Goal: Task Accomplishment & Management: Complete application form

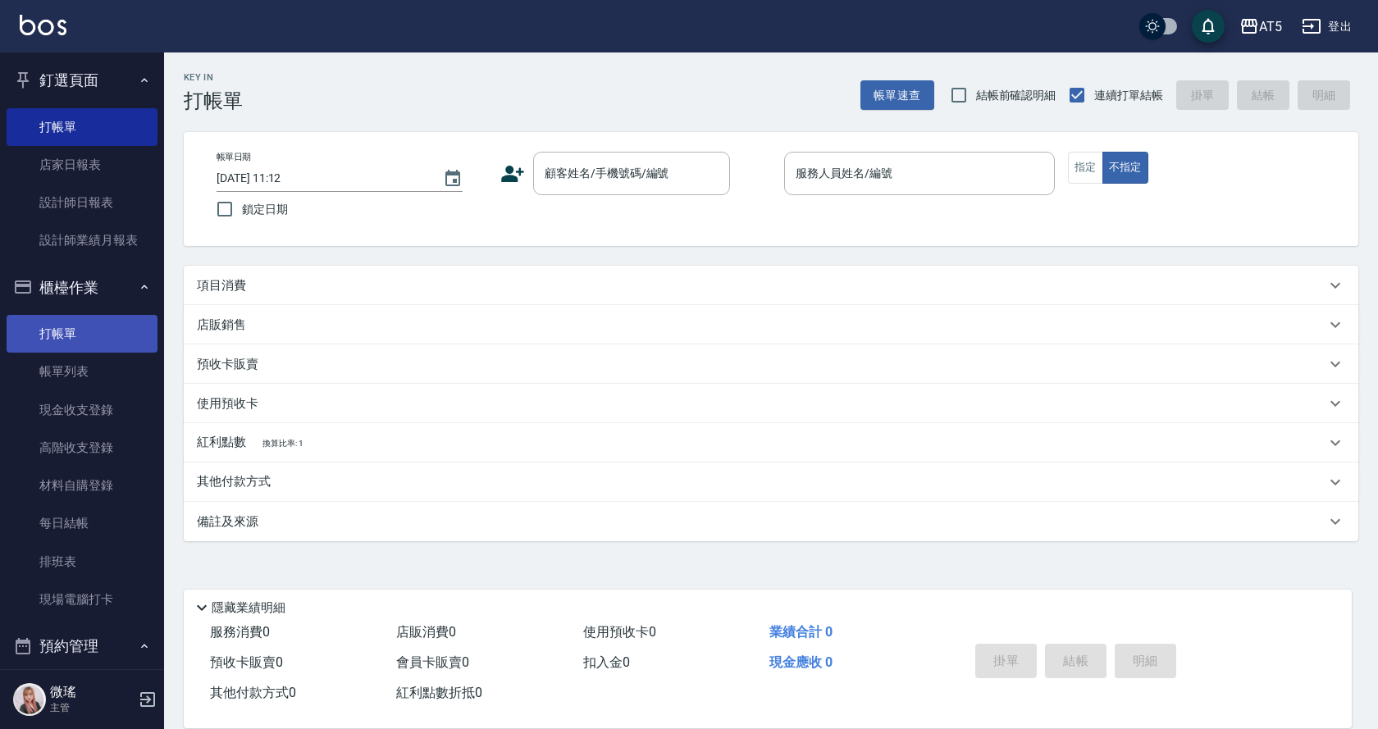
scroll to position [246, 0]
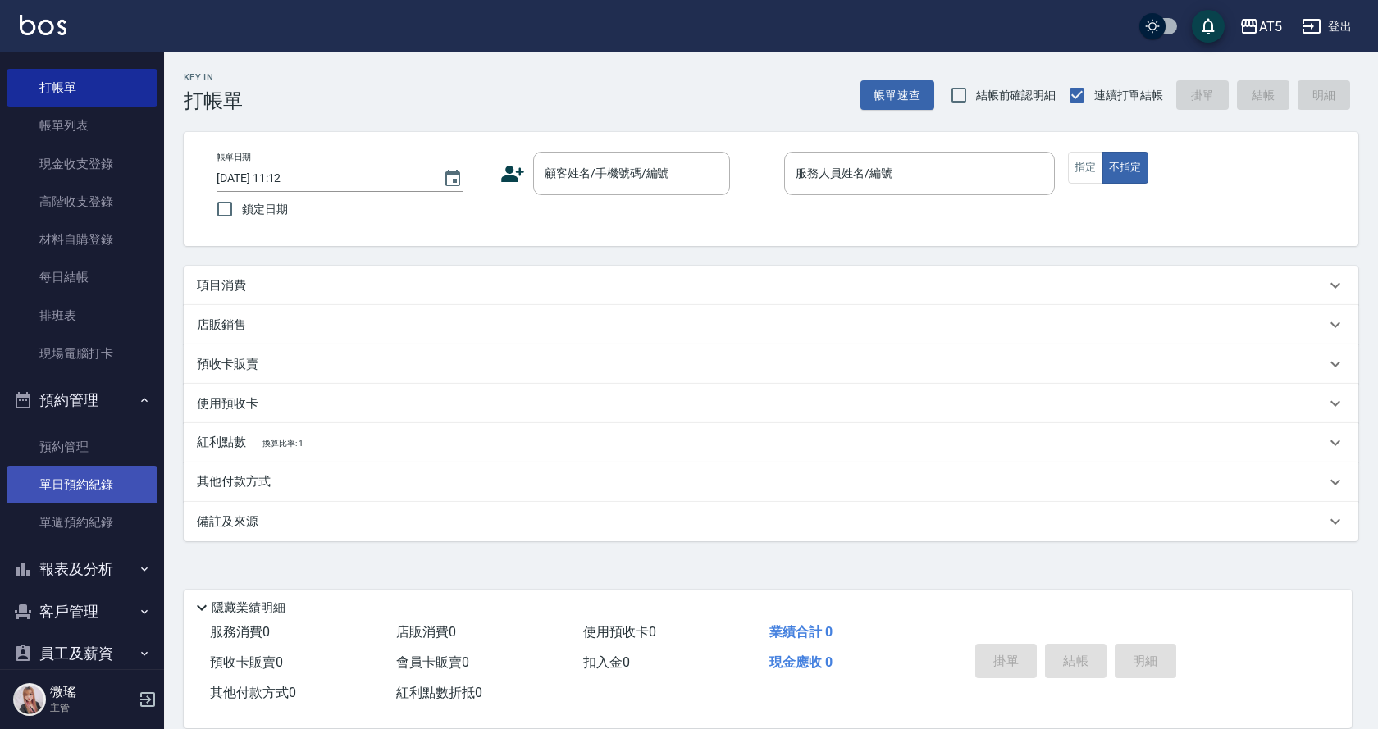
click at [80, 474] on link "單日預約紀錄" at bounding box center [82, 485] width 151 height 38
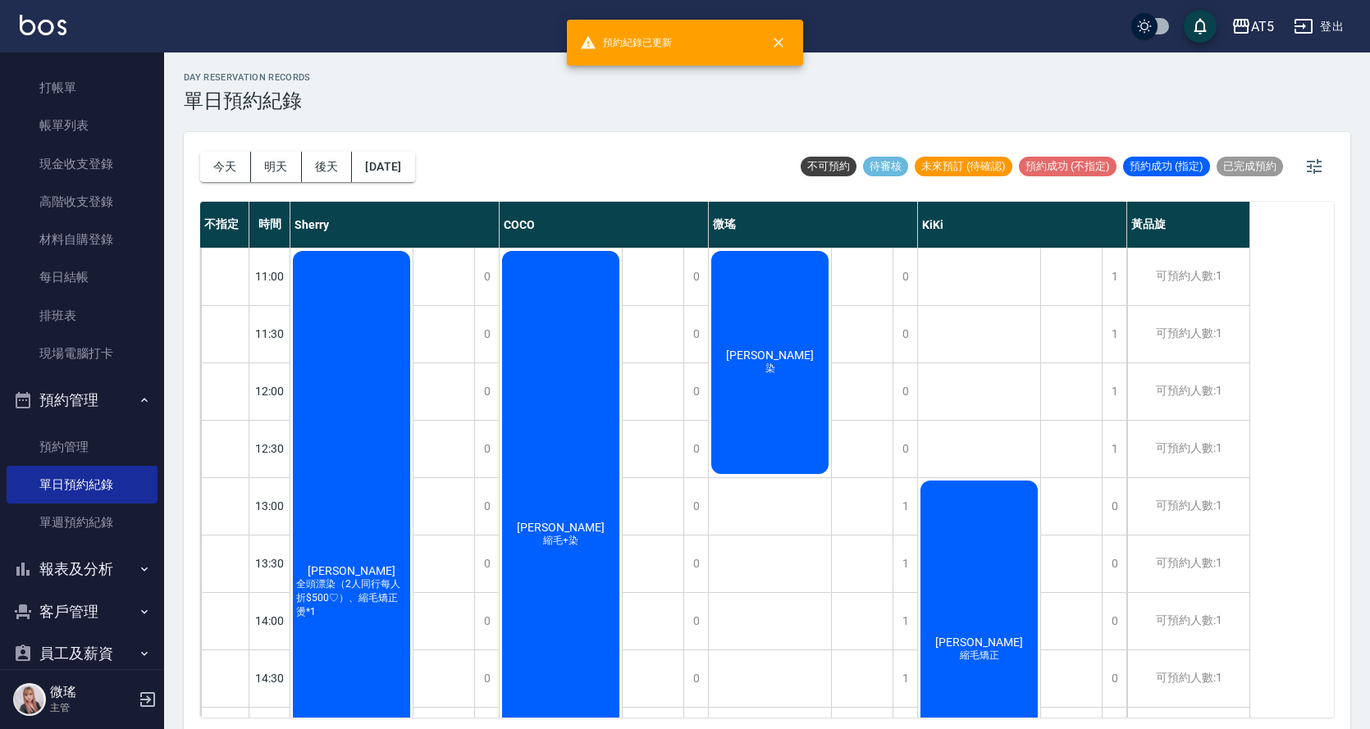
click at [774, 397] on div "[PERSON_NAME] 染" at bounding box center [770, 362] width 122 height 228
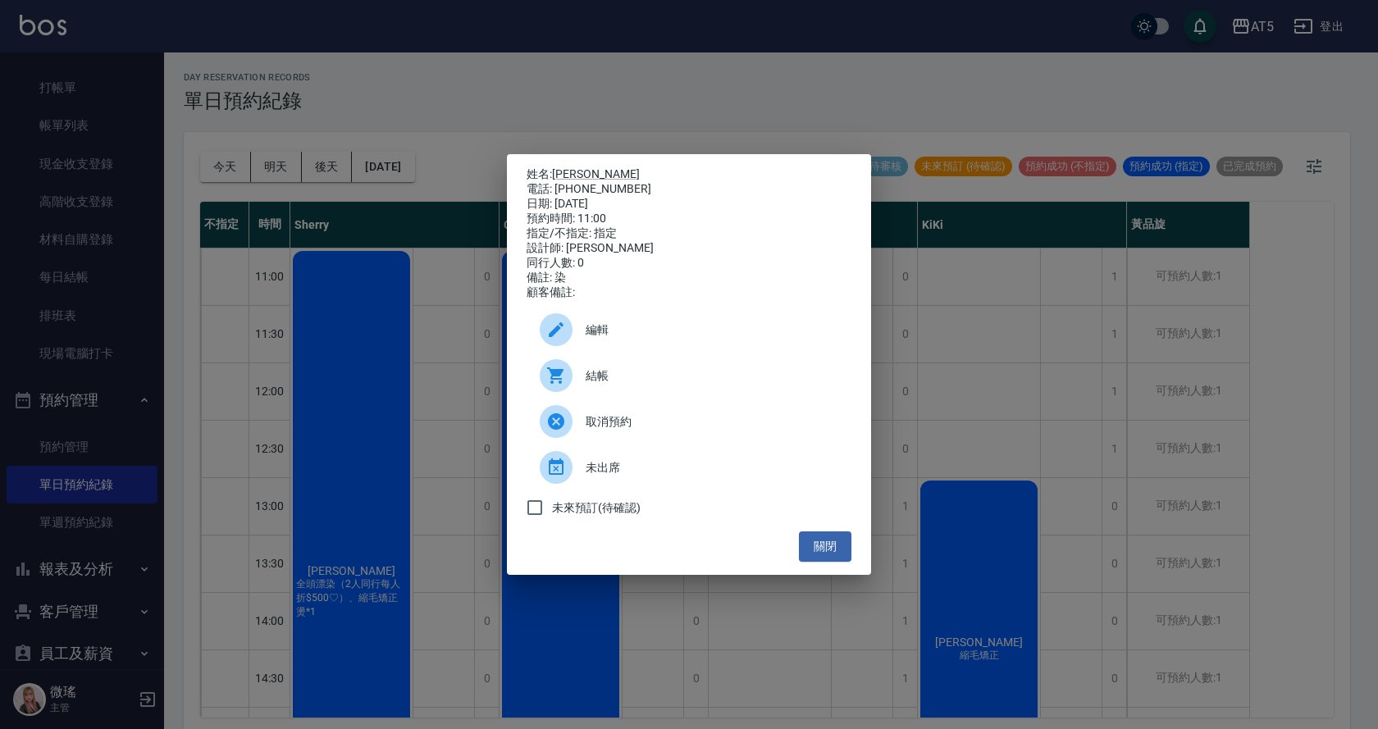
click at [645, 385] on span "結帳" at bounding box center [712, 375] width 253 height 17
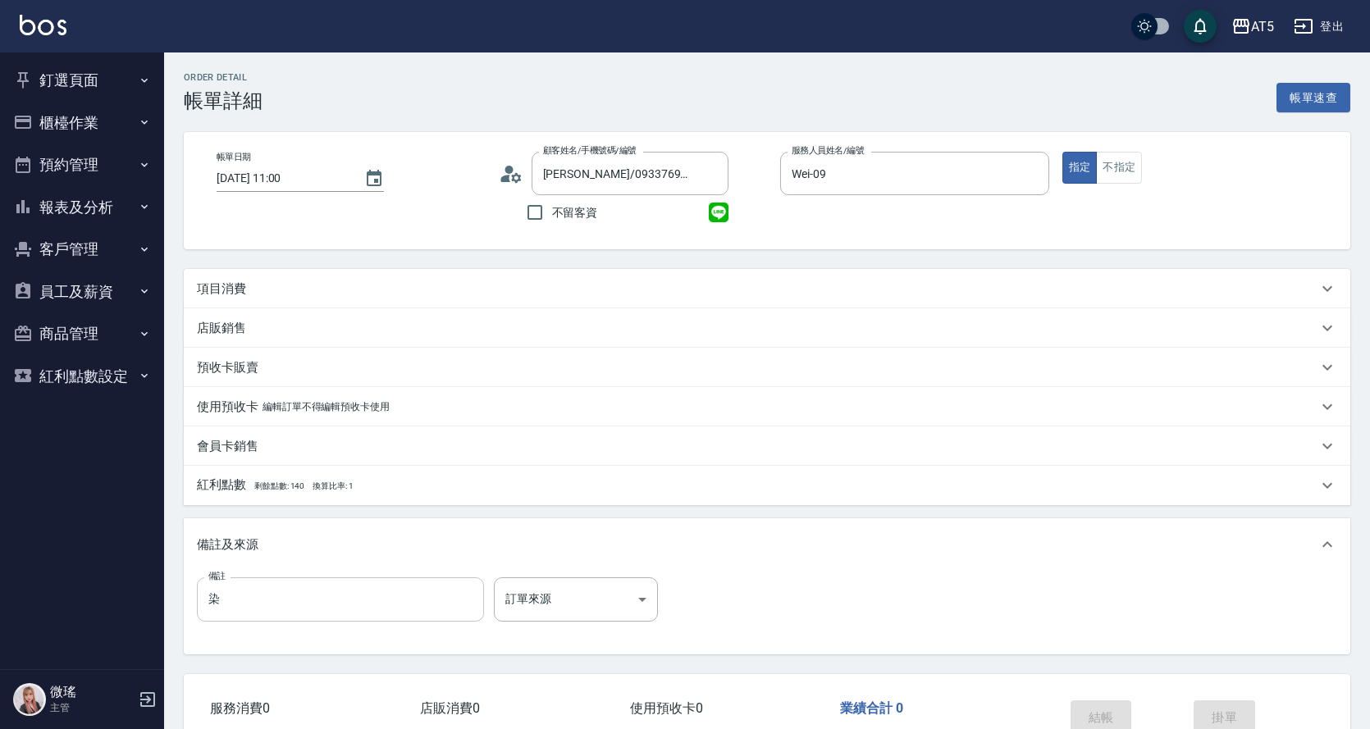
click at [253, 597] on input "染" at bounding box center [340, 599] width 287 height 44
click at [309, 600] on input "染護55-31+7-76G+8-3*9%" at bounding box center [340, 599] width 287 height 44
click at [316, 594] on input "染護55-31+7-76G+6-3*9%" at bounding box center [340, 599] width 287 height 44
click at [325, 601] on input "染護55-31+7-76G+6-3*9%" at bounding box center [340, 599] width 287 height 44
click at [285, 598] on input "染護55-31+7-76G+6-3*9%" at bounding box center [340, 599] width 287 height 44
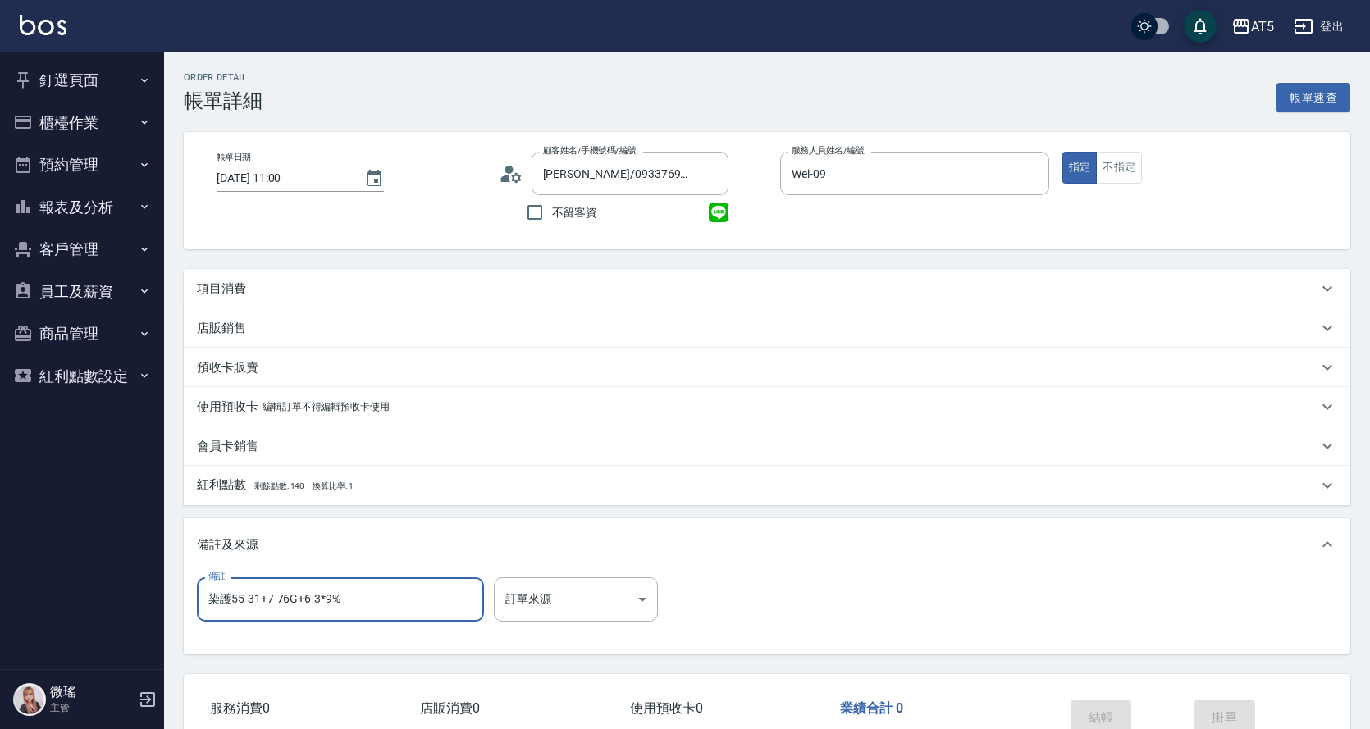
click at [286, 599] on input "染護55-31+7-76G+6-3*9%" at bounding box center [340, 599] width 287 height 44
click at [314, 598] on input "染護55-31+55-34+6-3*9%" at bounding box center [340, 599] width 287 height 44
click at [316, 598] on input "染護55-31+55-34+6-3*9%" at bounding box center [340, 599] width 287 height 44
click at [435, 532] on div "備註及來源" at bounding box center [767, 544] width 1166 height 52
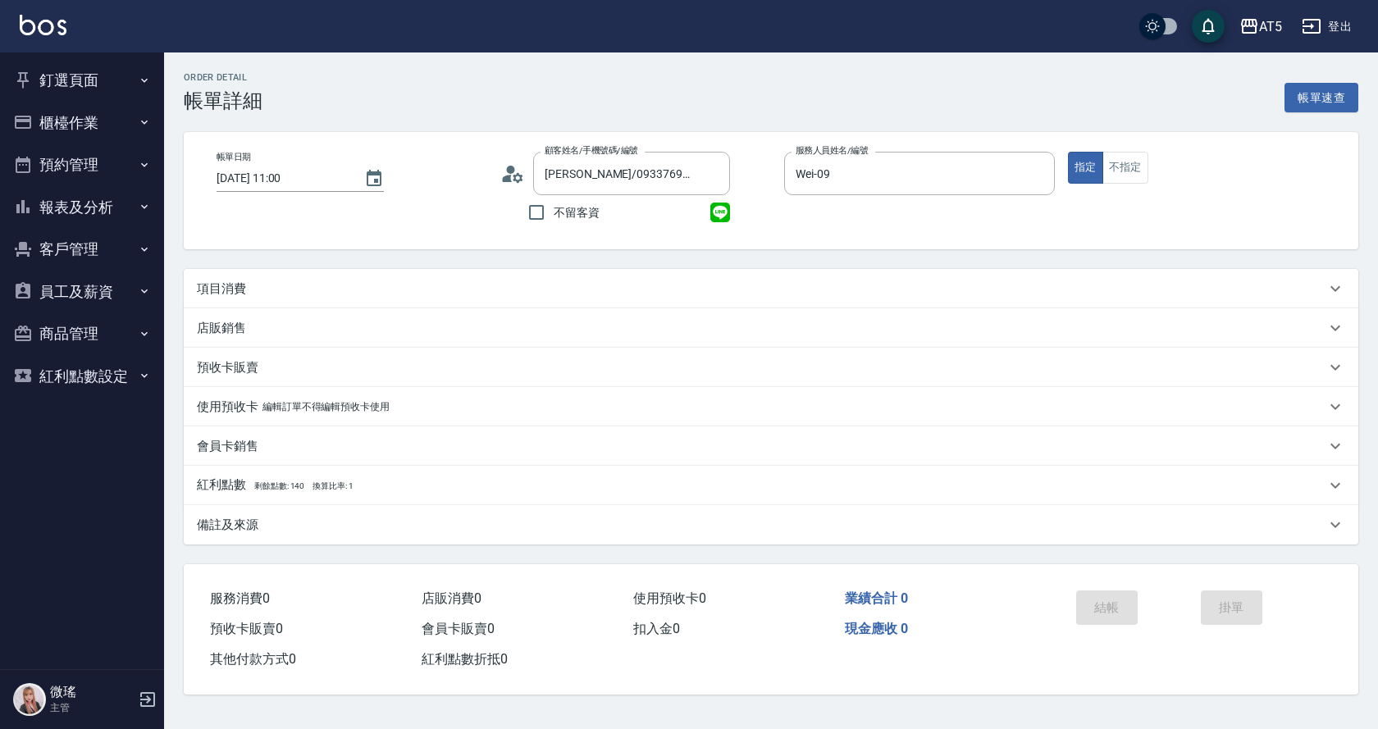
click at [252, 523] on p "備註及來源" at bounding box center [228, 525] width 62 height 17
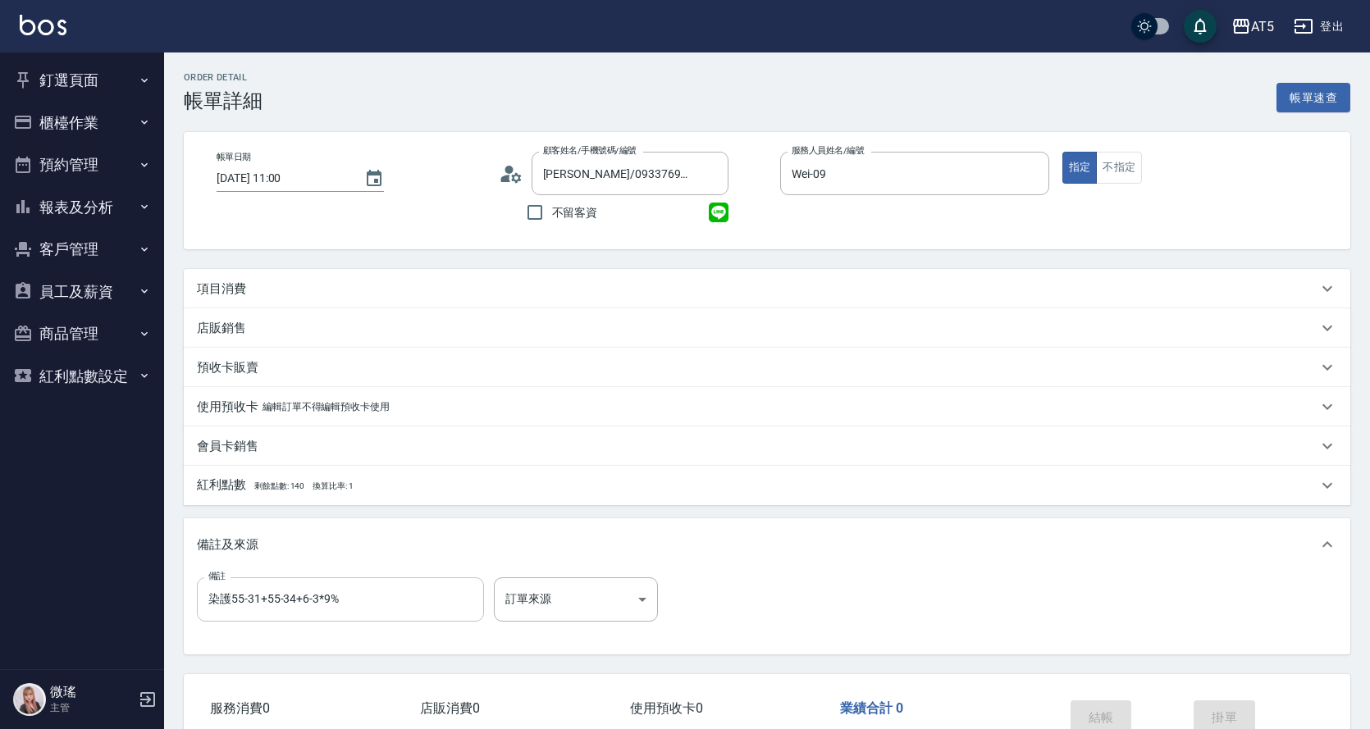
click at [315, 598] on input "染護55-31+55-34+6-3*9%" at bounding box center [340, 599] width 287 height 44
click at [392, 606] on input "染護55-31+55-34+6-3G+12-6*9%" at bounding box center [340, 599] width 287 height 44
type input "染護55-31+55-34+6-3G+12-6*9%透"
click at [244, 280] on p "項目消費" at bounding box center [221, 288] width 49 height 17
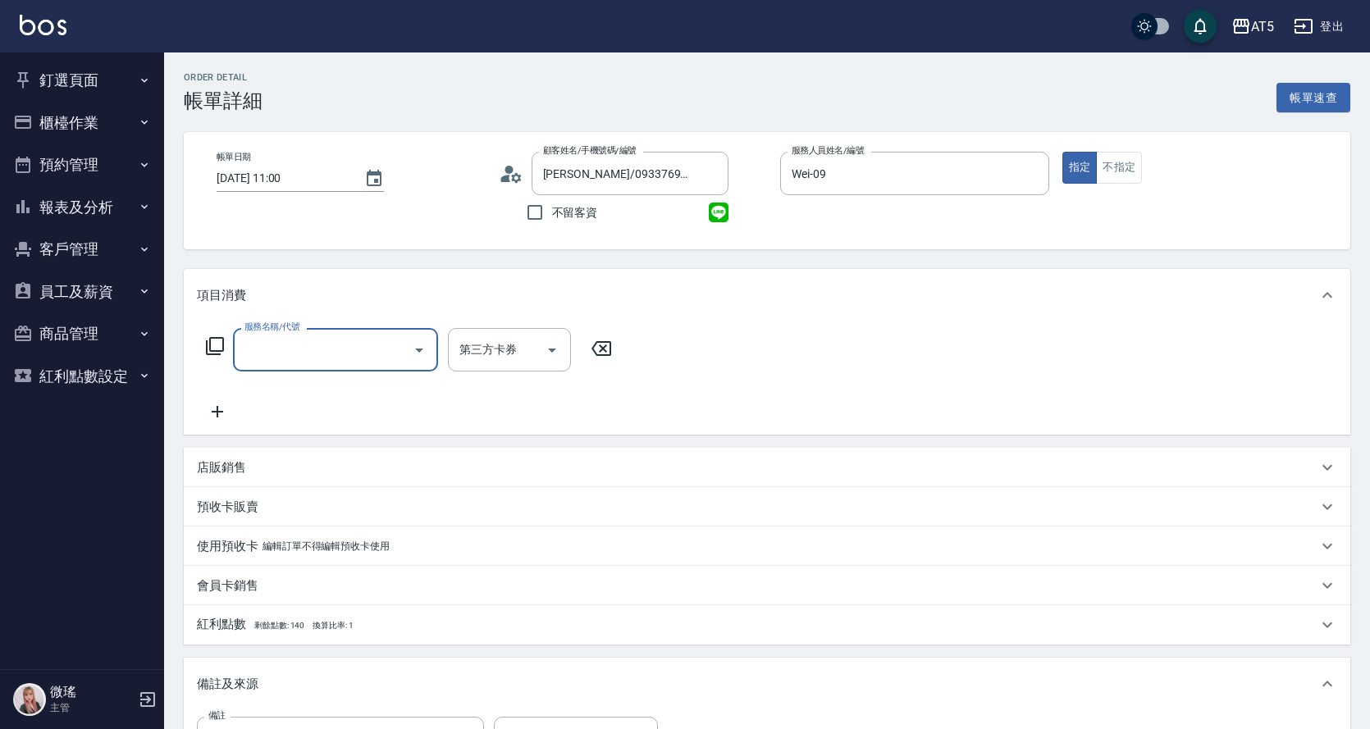
click at [296, 329] on label "服務名稱/代號" at bounding box center [271, 327] width 55 height 12
click at [296, 335] on input "服務名稱/代號" at bounding box center [323, 349] width 166 height 29
click at [305, 345] on input "服務名稱/代號" at bounding box center [323, 349] width 166 height 29
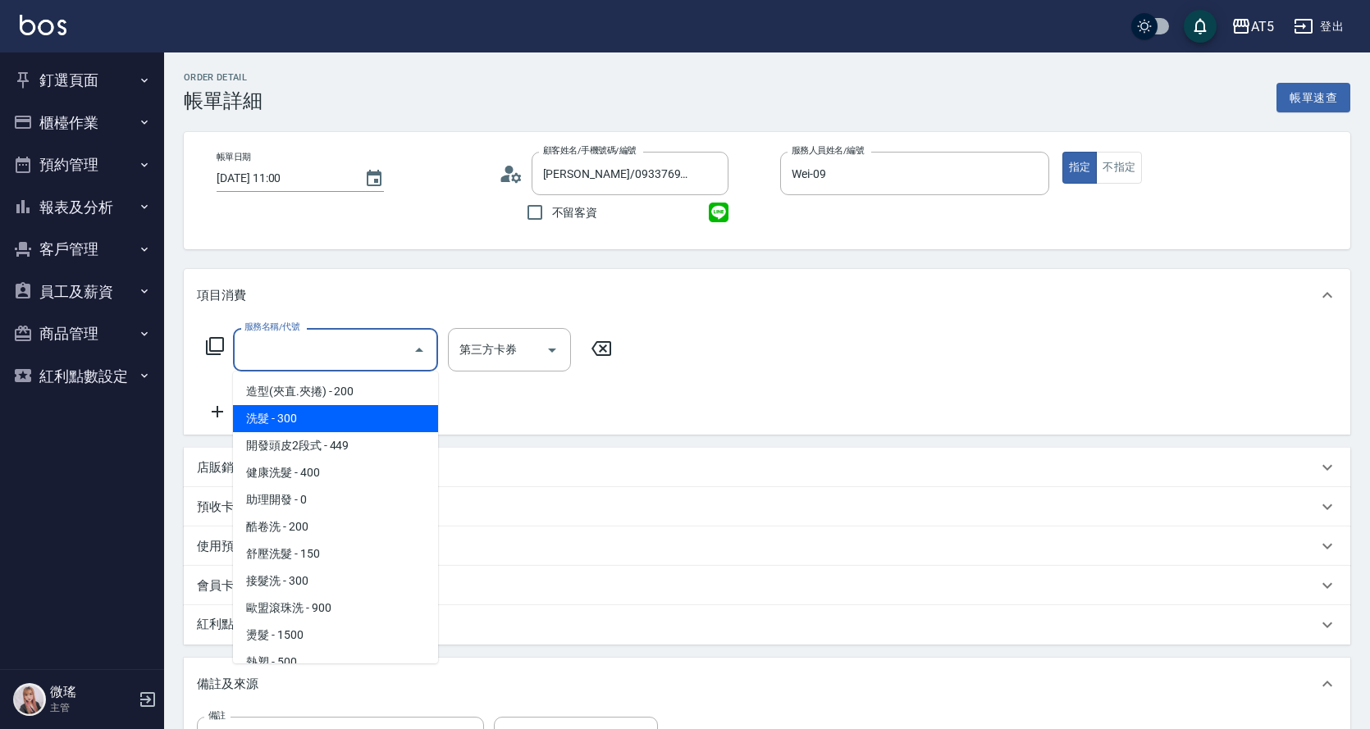
click at [310, 408] on span "洗髮 - 300" at bounding box center [335, 418] width 205 height 27
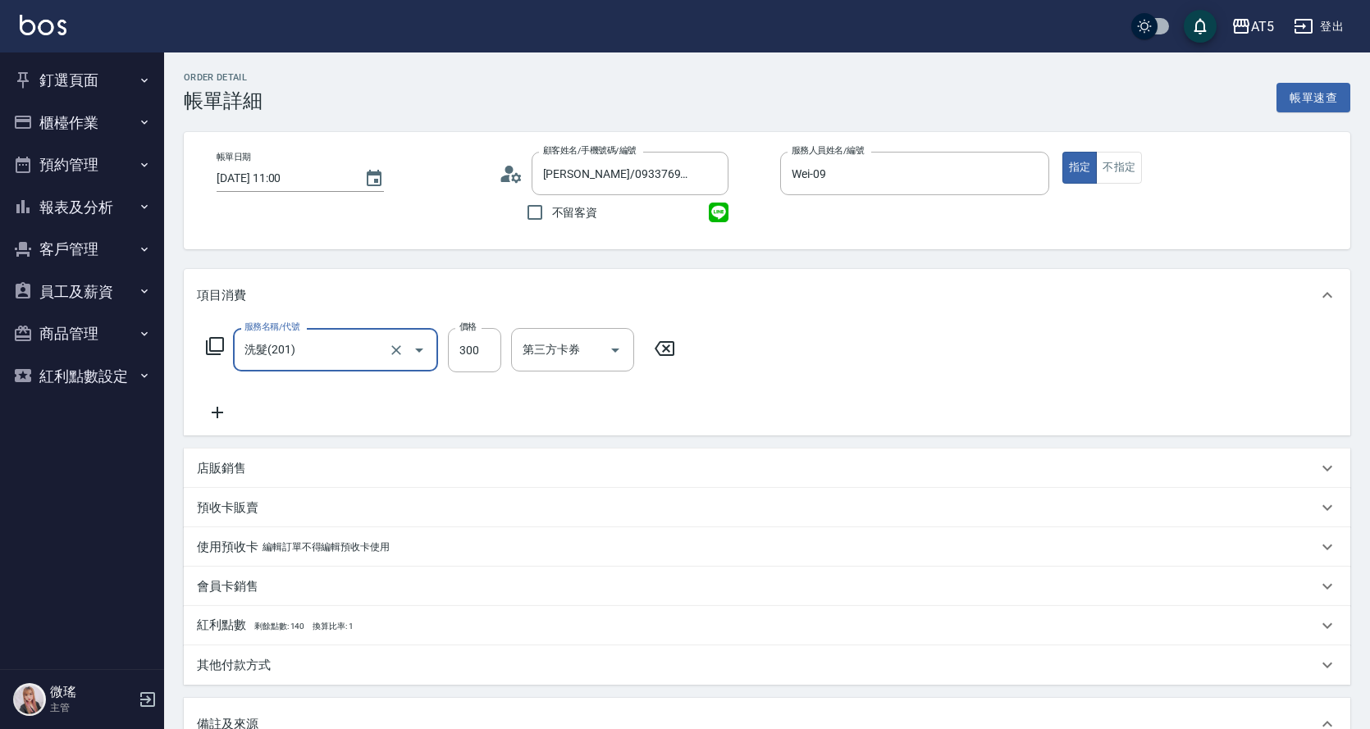
type input "洗髮(201)"
drag, startPoint x: 214, startPoint y: 409, endPoint x: 224, endPoint y: 408, distance: 10.0
click at [224, 408] on icon at bounding box center [217, 413] width 41 height 20
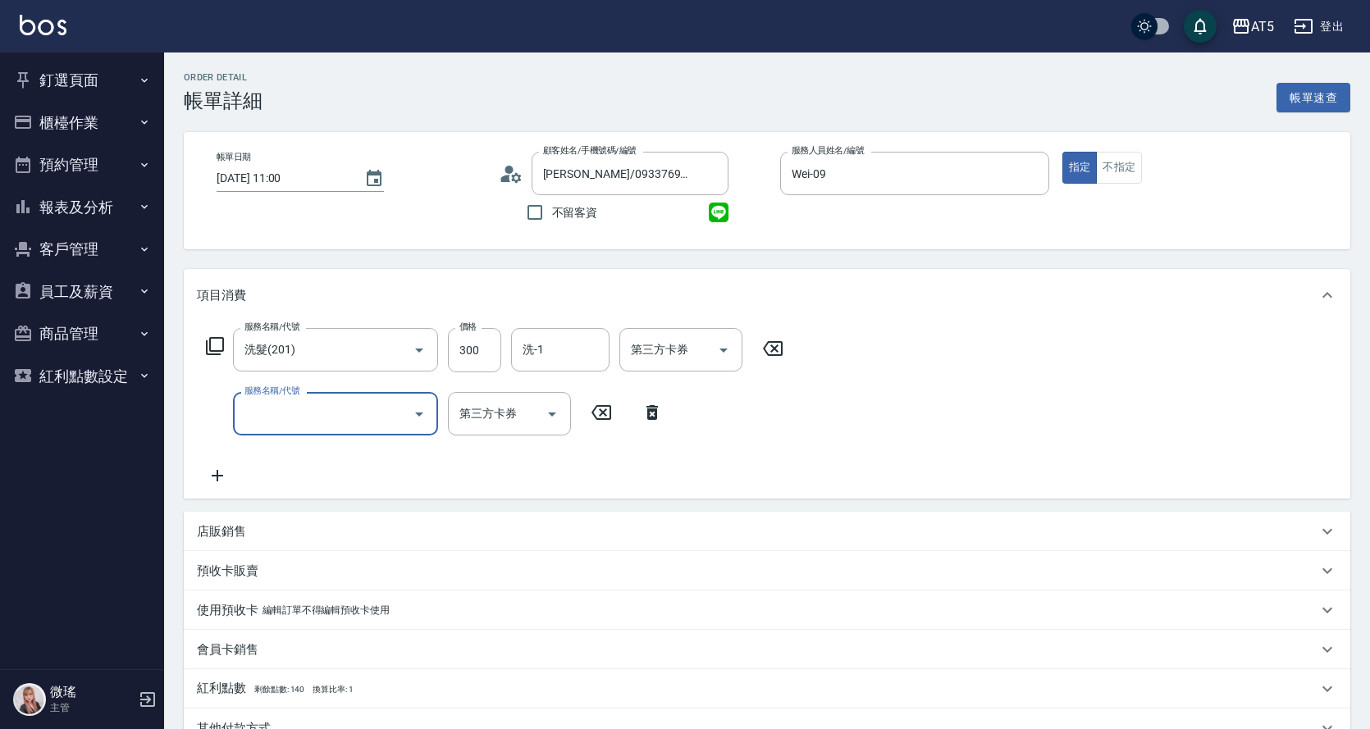
click at [271, 417] on input "服務名稱/代號" at bounding box center [323, 413] width 166 height 29
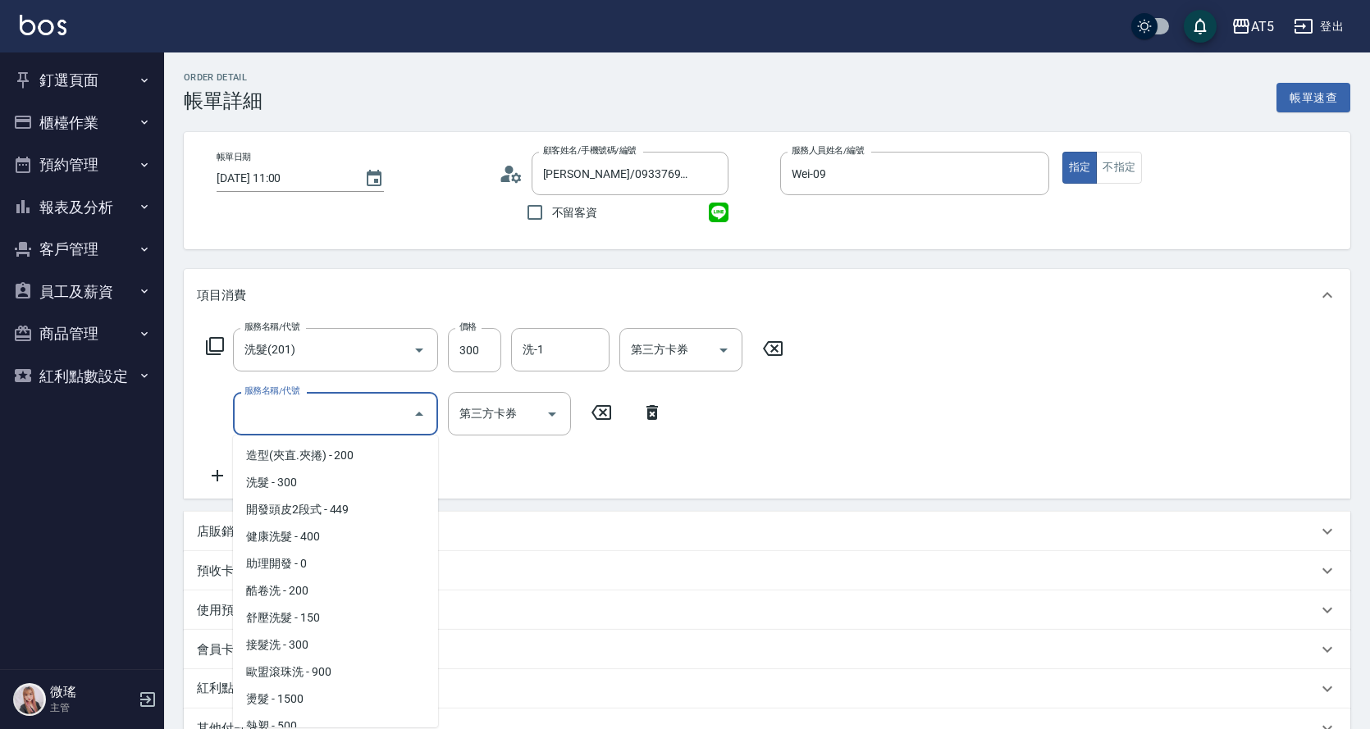
scroll to position [246, 0]
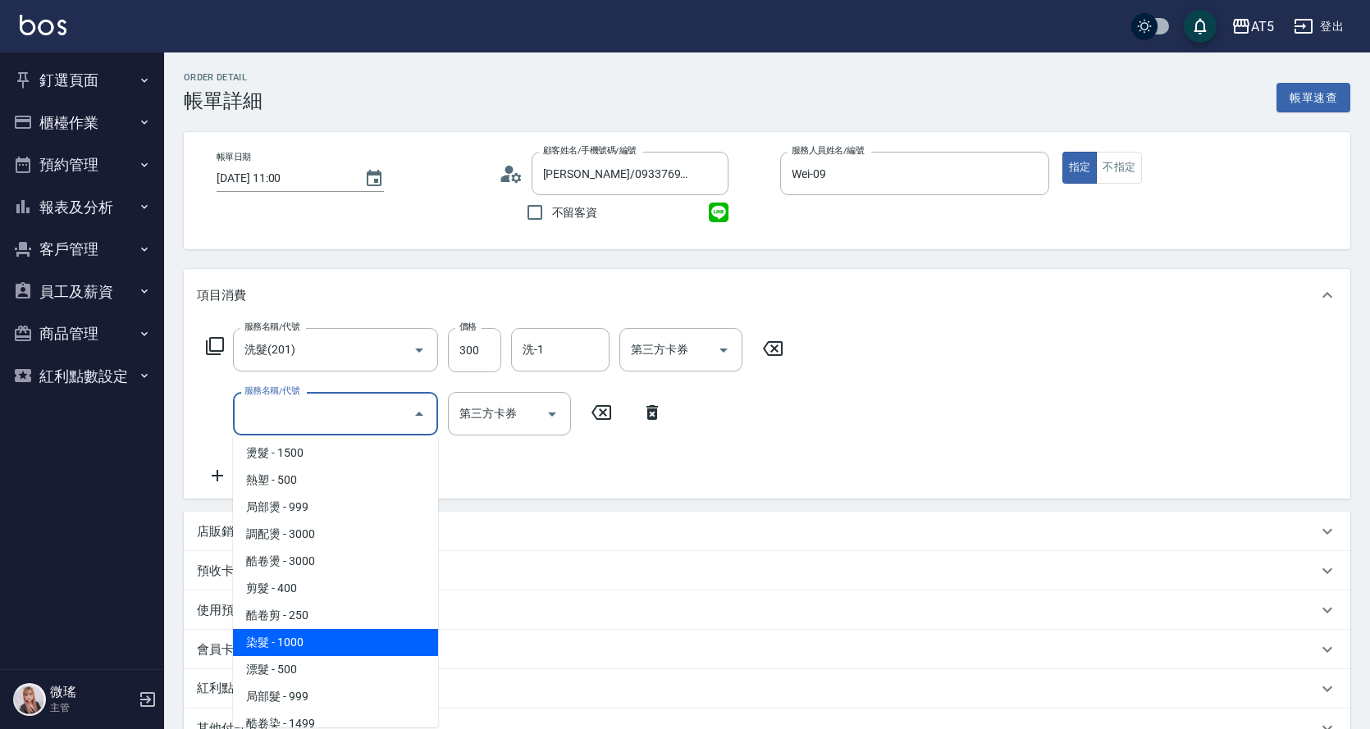
click at [357, 640] on span "染髮 - 1000" at bounding box center [335, 642] width 205 height 27
type input "130"
type input "染髮(501)"
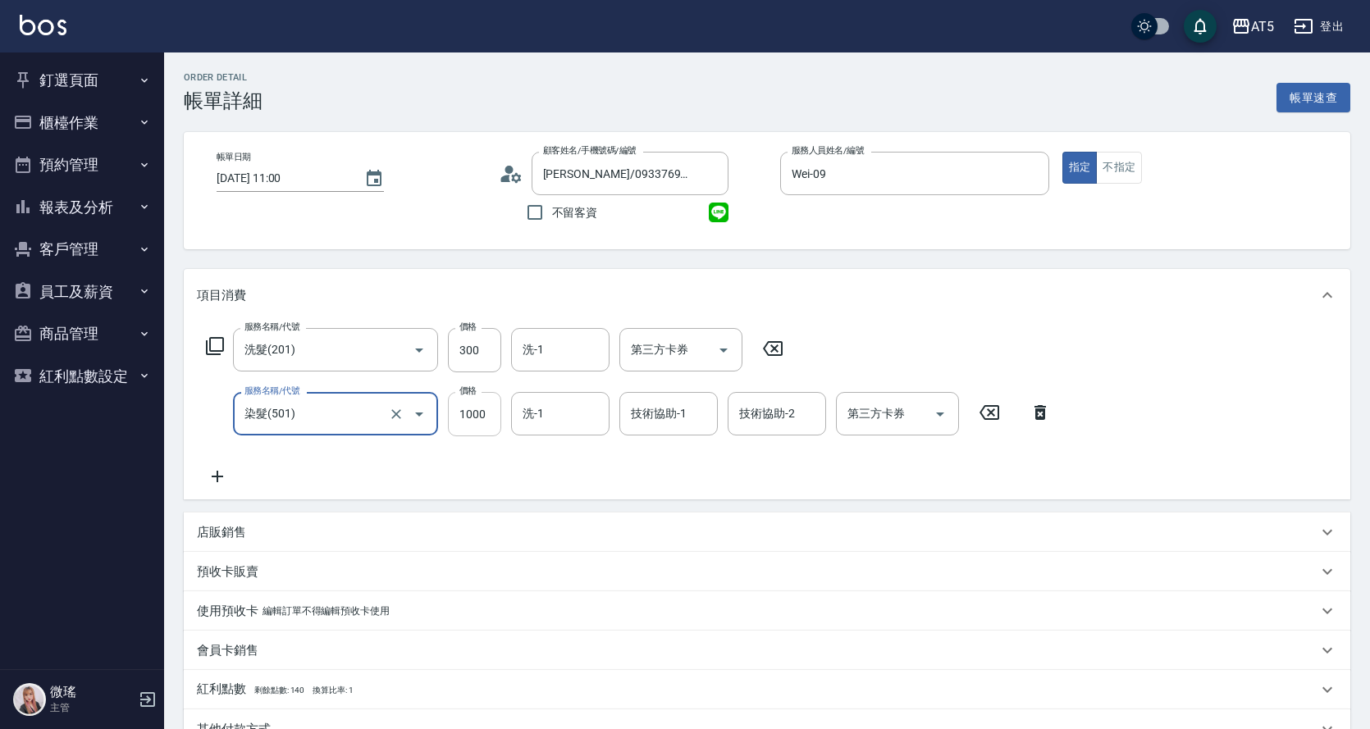
click at [471, 416] on input "1000" at bounding box center [474, 414] width 53 height 44
type input "1"
type input "30"
type input "120"
type input "40"
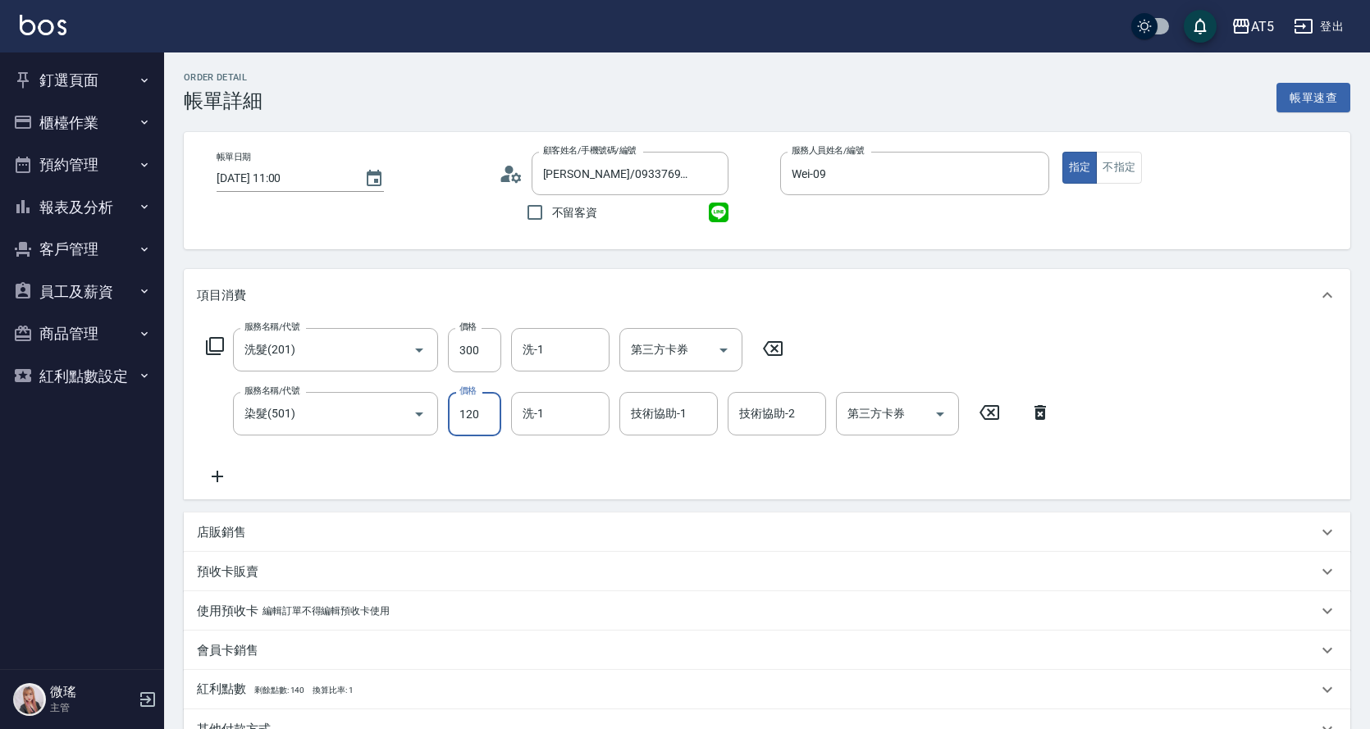
type input "1200"
type input "150"
click at [379, 435] on div "染髮(501) 服務名稱/代號" at bounding box center [335, 413] width 205 height 43
type input "1200"
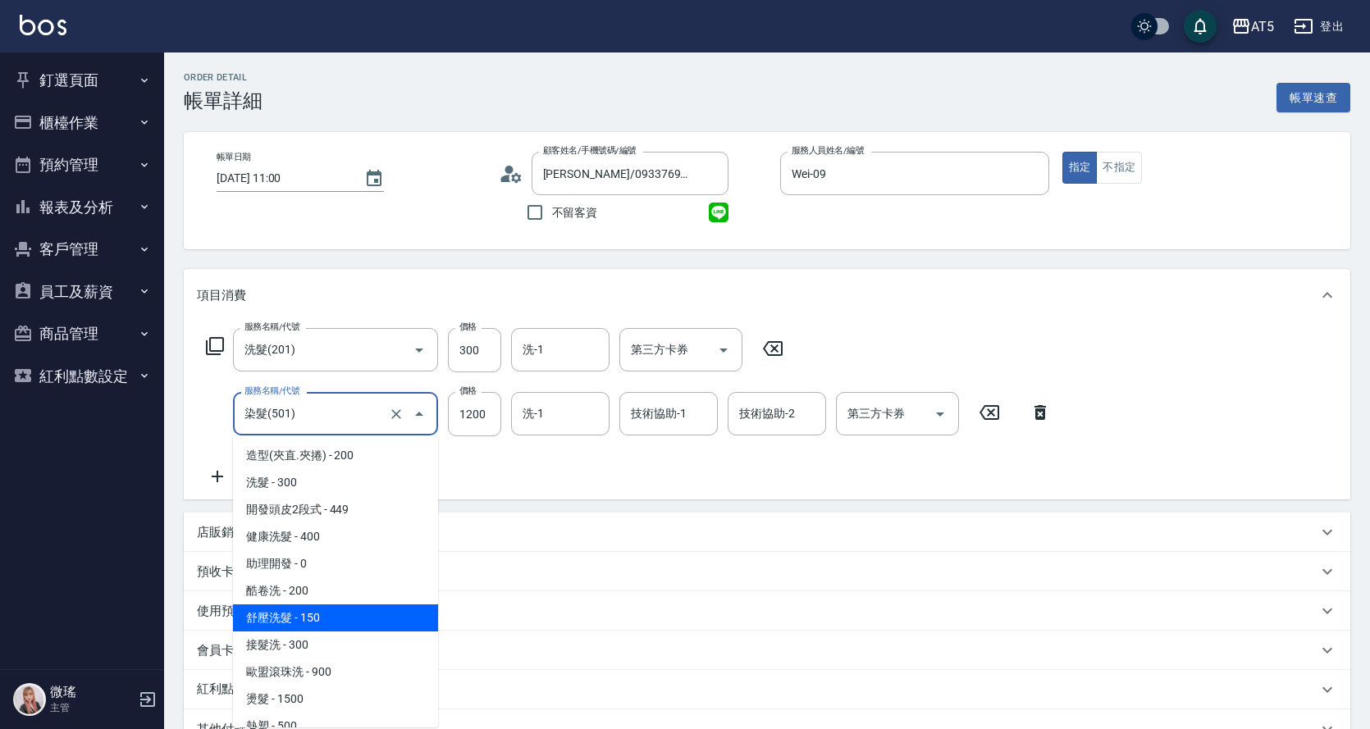
scroll to position [175, 0]
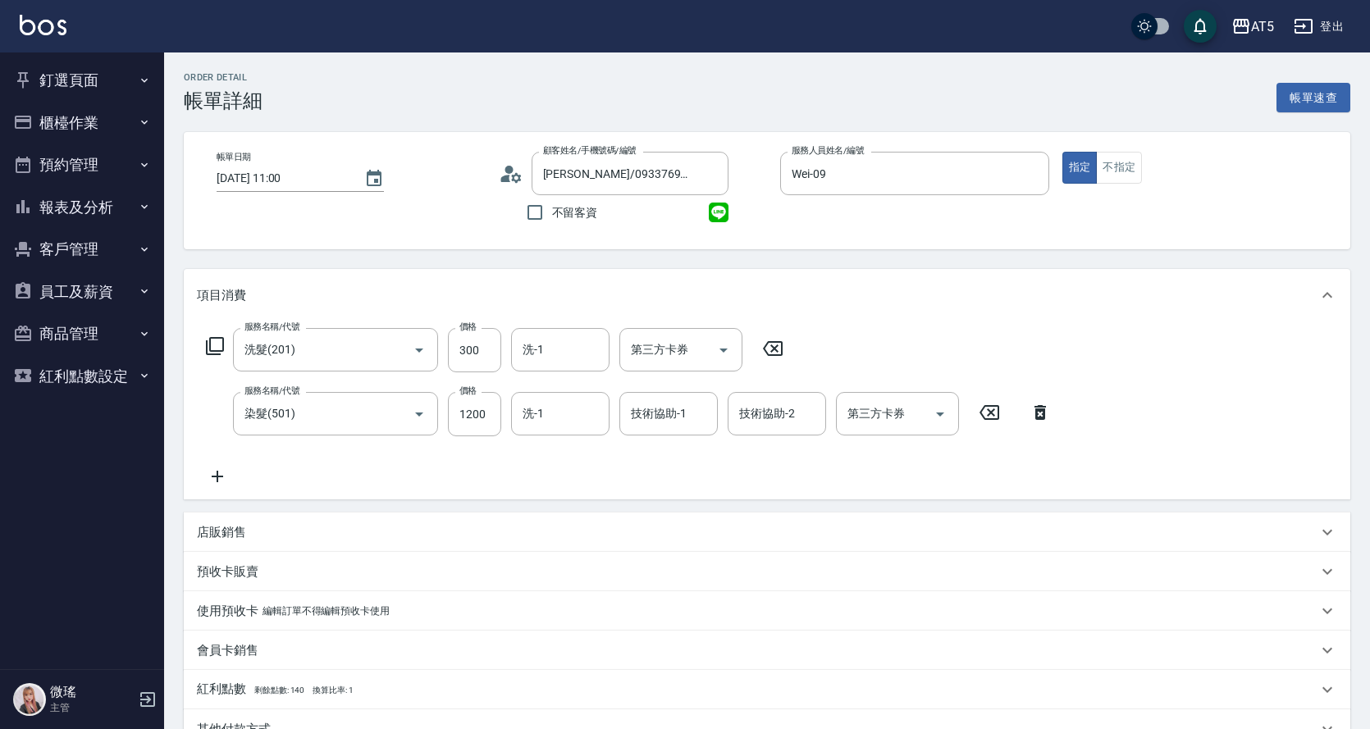
click at [212, 469] on icon at bounding box center [217, 477] width 41 height 20
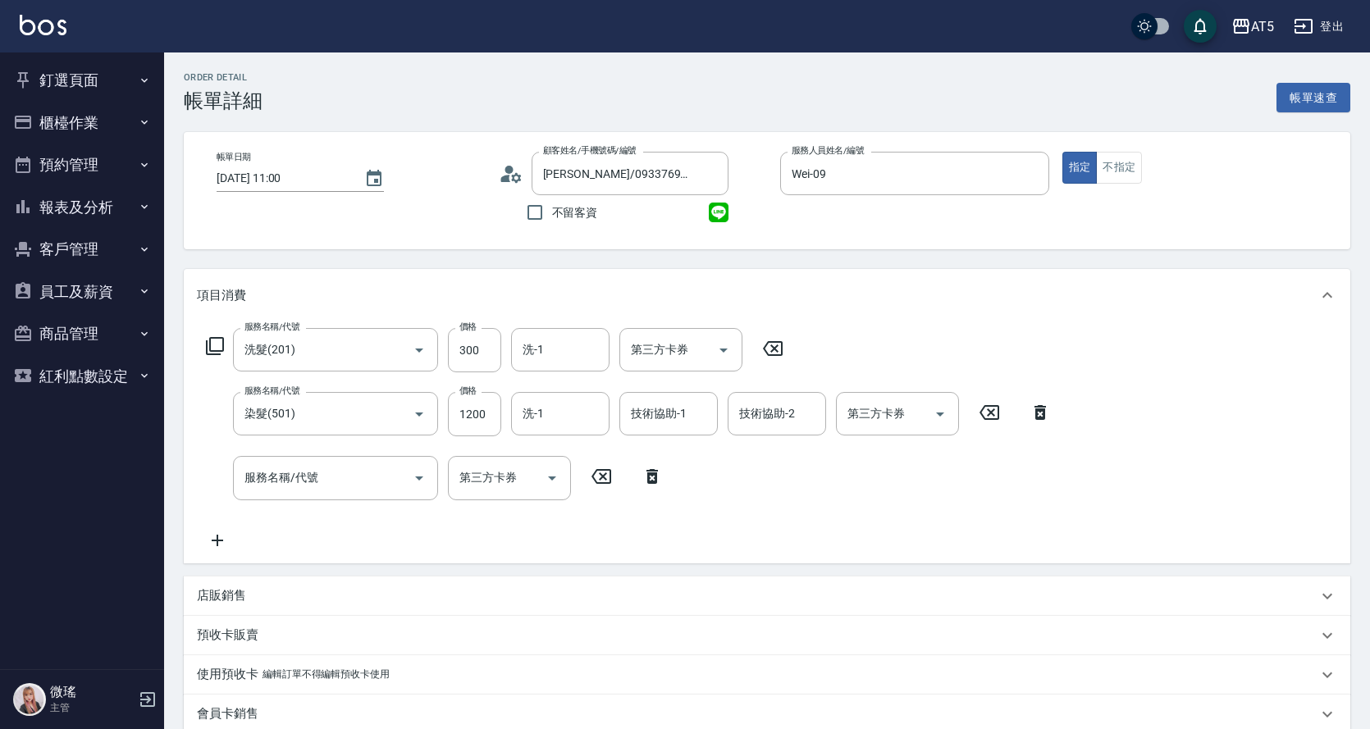
click at [232, 474] on div "服務名稱/代號 服務名稱/代號 第三方卡券 第三方卡券" at bounding box center [435, 477] width 476 height 43
click at [258, 479] on input "服務名稱/代號" at bounding box center [323, 477] width 166 height 29
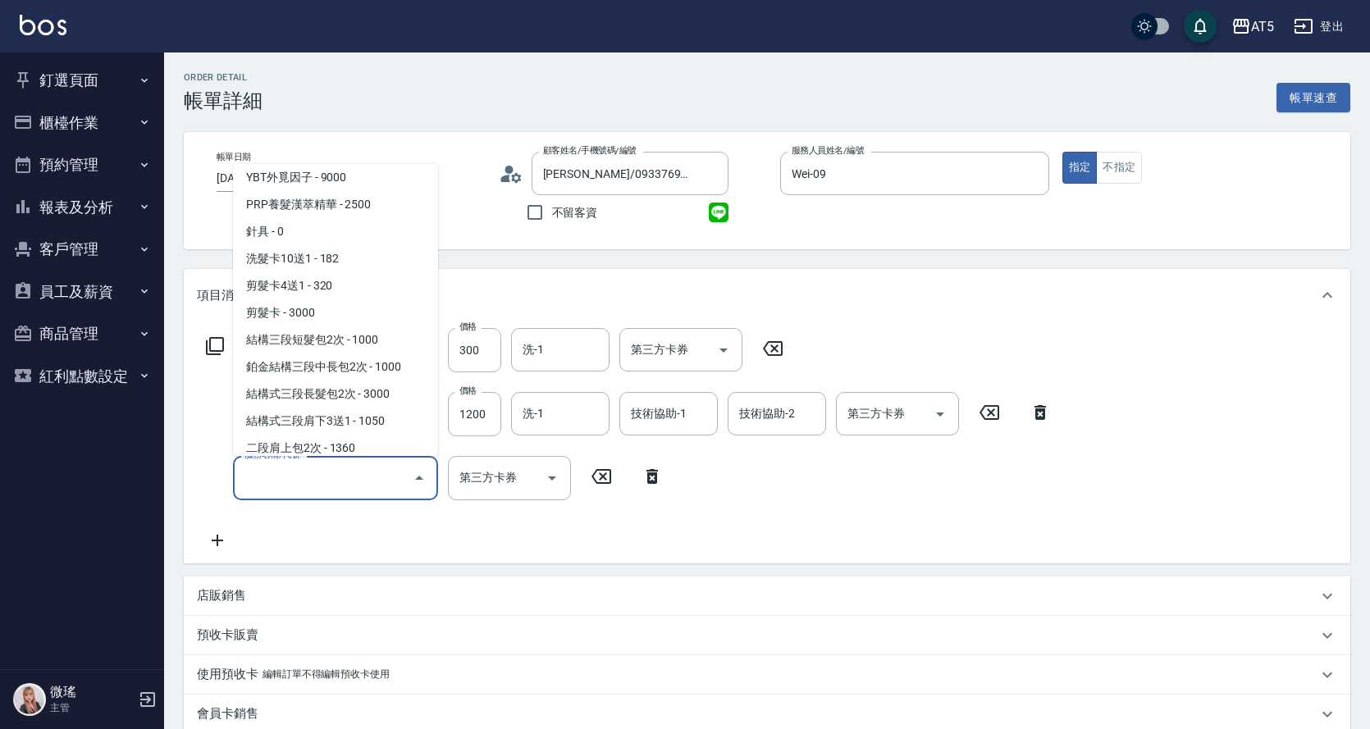
scroll to position [3251, 0]
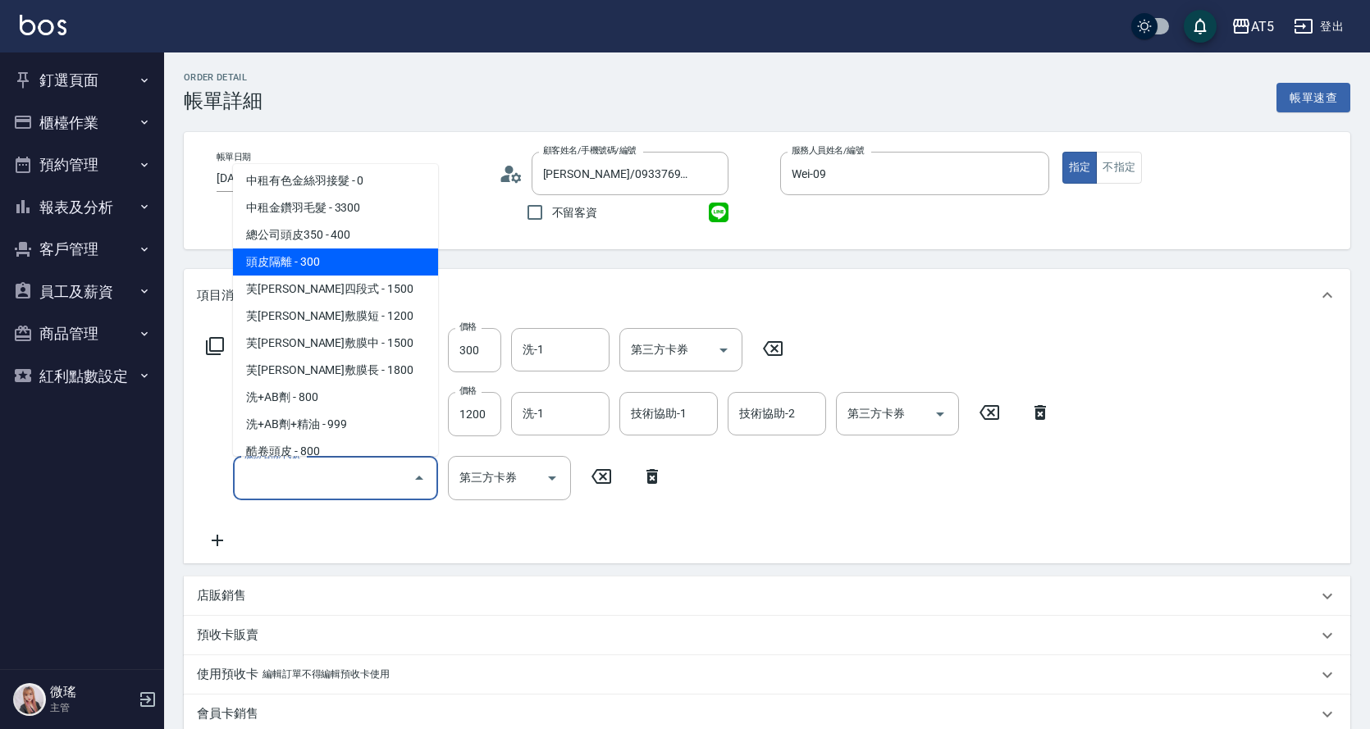
click at [341, 262] on span "頭皮隔離 - 300" at bounding box center [335, 261] width 205 height 27
type input "180"
type input "頭皮隔離(1002)"
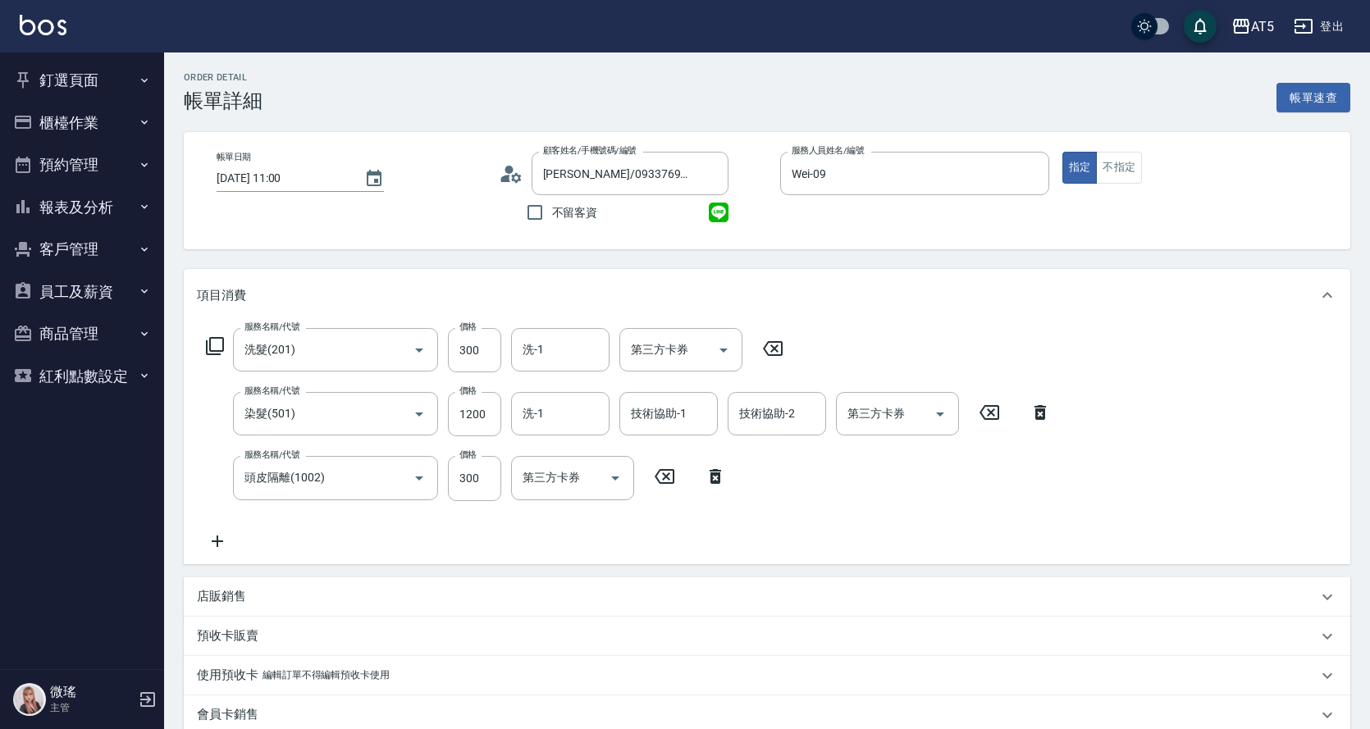
click at [785, 490] on div "服務名稱/代號 洗髮(201) 服務名稱/代號 價格 300 價格 洗-1 洗-1 第三方卡券 第三方卡券 服務名稱/代號 染髮(501) 服務名稱/代號 價…" at bounding box center [629, 439] width 864 height 222
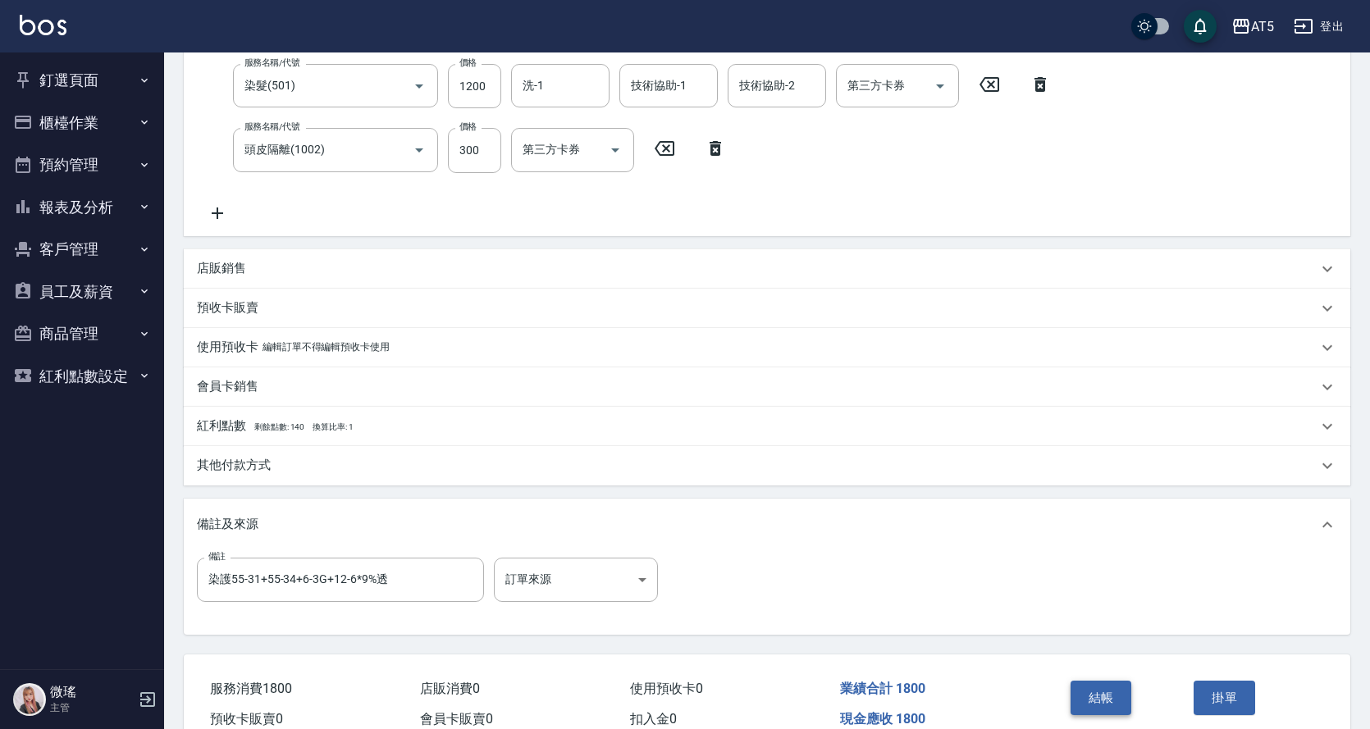
click at [1114, 695] on button "結帳" at bounding box center [1101, 698] width 62 height 34
